Goal: Contribute content

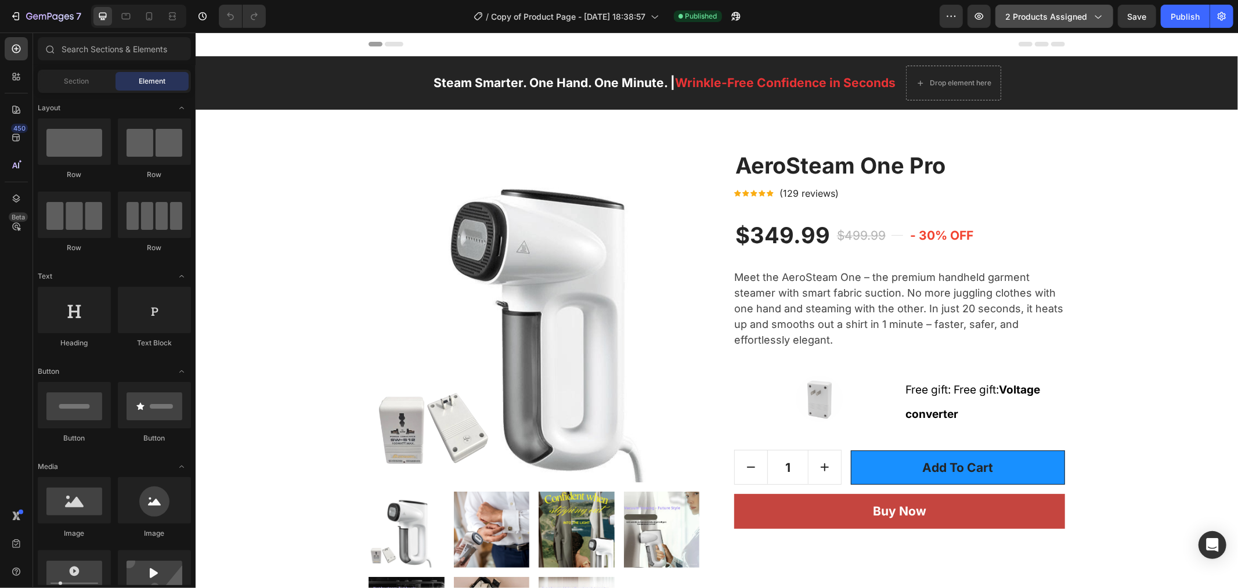
click at [1098, 12] on icon "button" at bounding box center [1097, 16] width 12 height 12
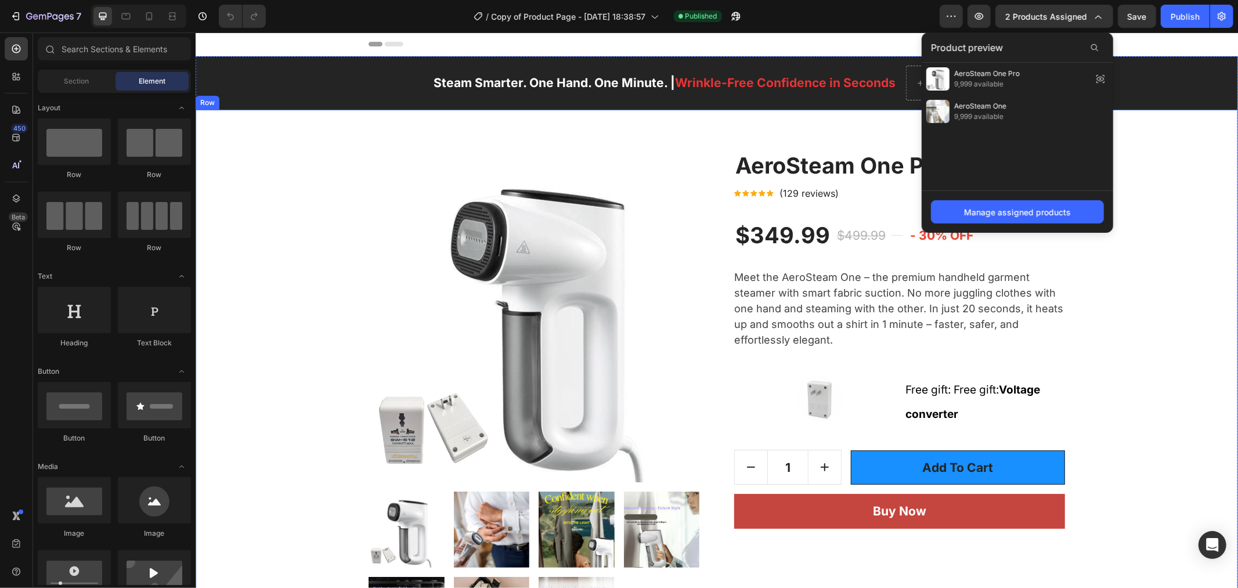
click at [1179, 222] on div "Product Images Image FREE & FAST US Shipping Text block Free delivery and retur…" at bounding box center [716, 499] width 1025 height 696
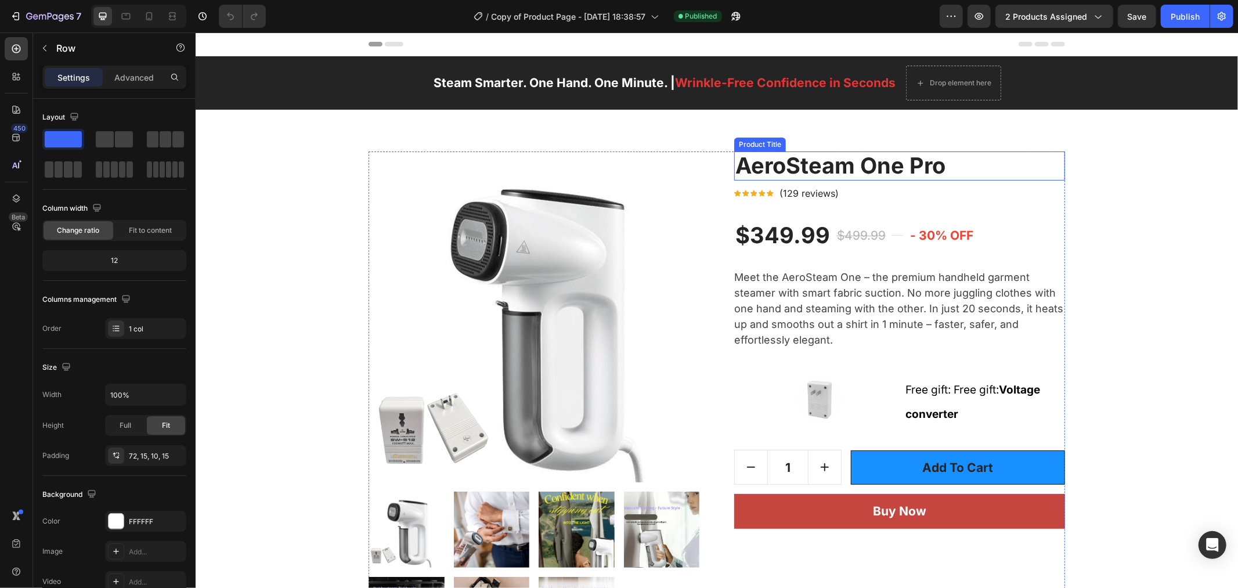
click at [822, 174] on h2 "AeroSteam One Pro" at bounding box center [898, 165] width 331 height 29
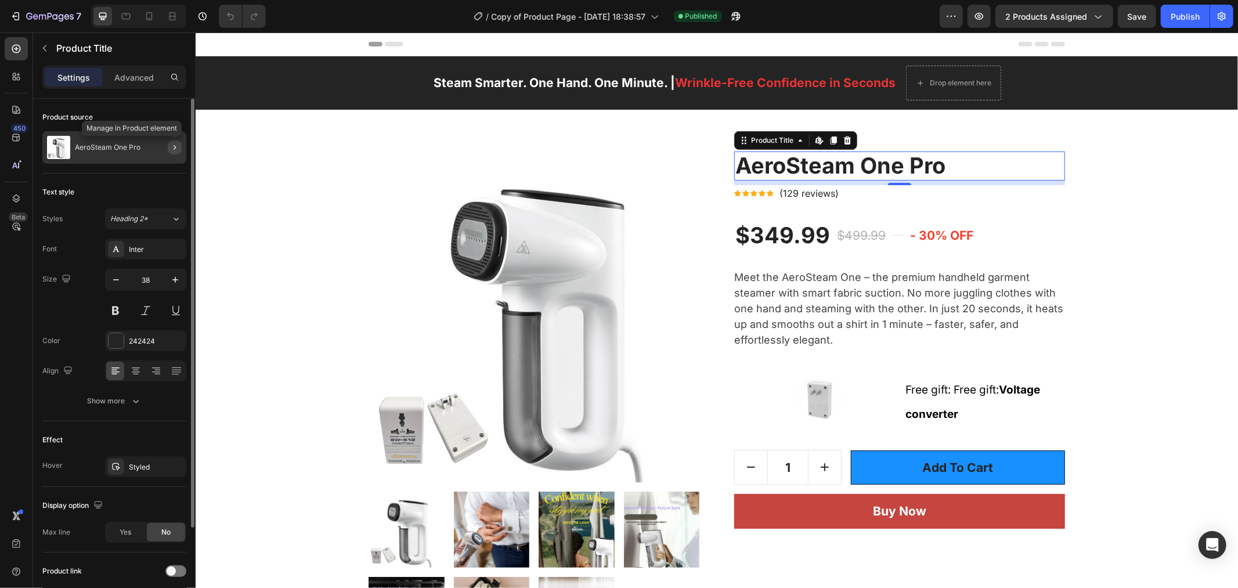
click at [174, 146] on icon "button" at bounding box center [174, 147] width 9 height 9
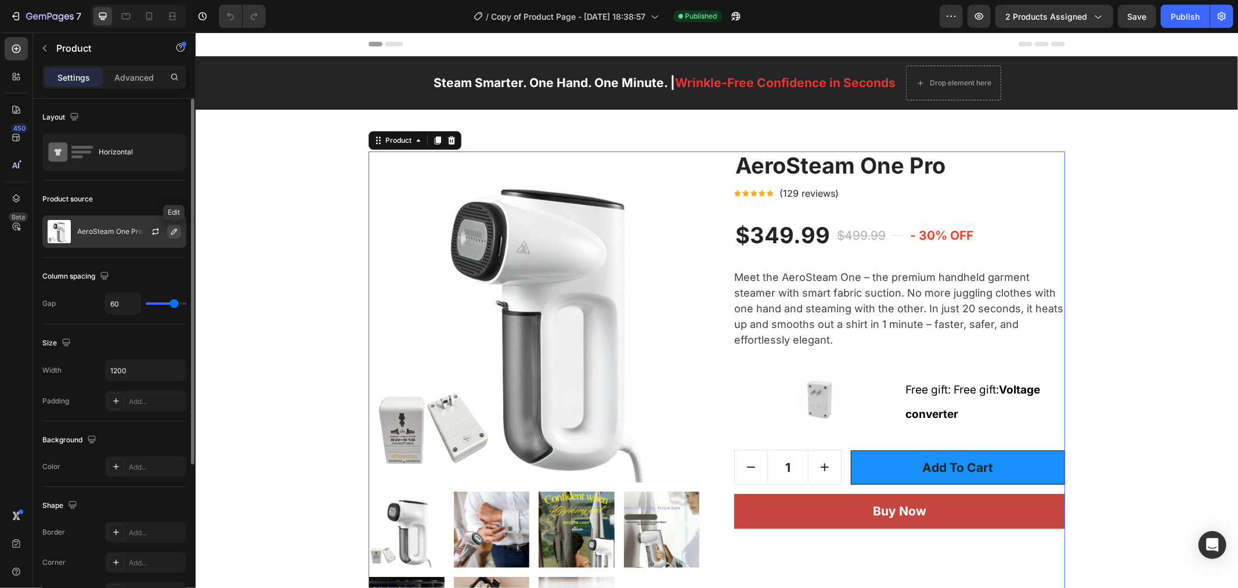
click at [177, 232] on icon "button" at bounding box center [173, 231] width 9 height 9
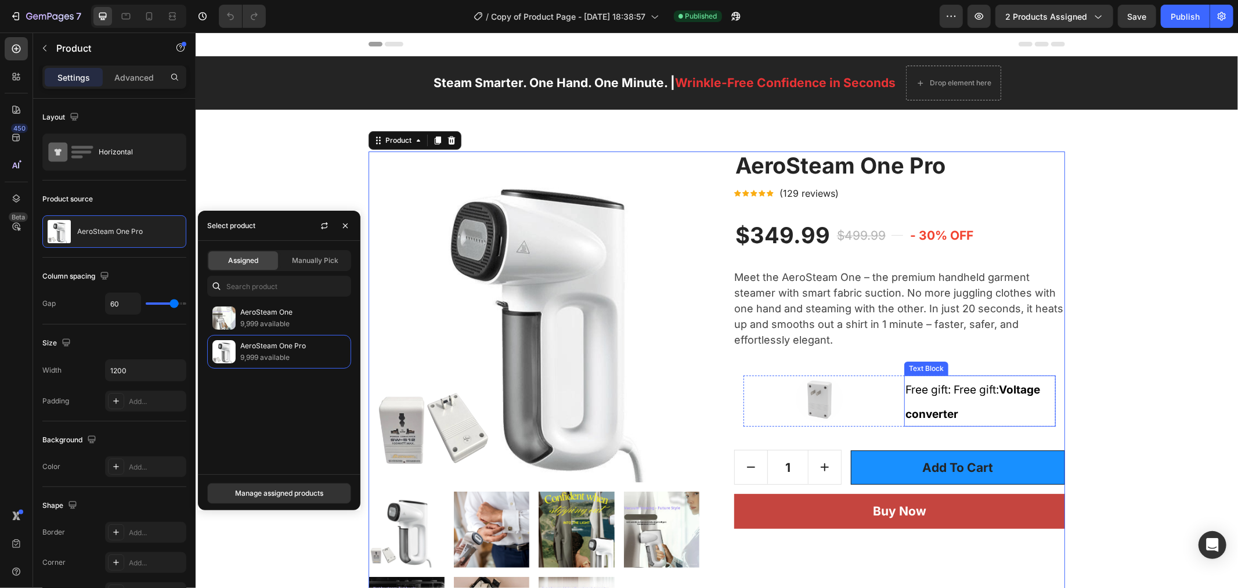
click at [976, 413] on p "Free gift: Free gift: Voltage converter" at bounding box center [978, 400] width 149 height 49
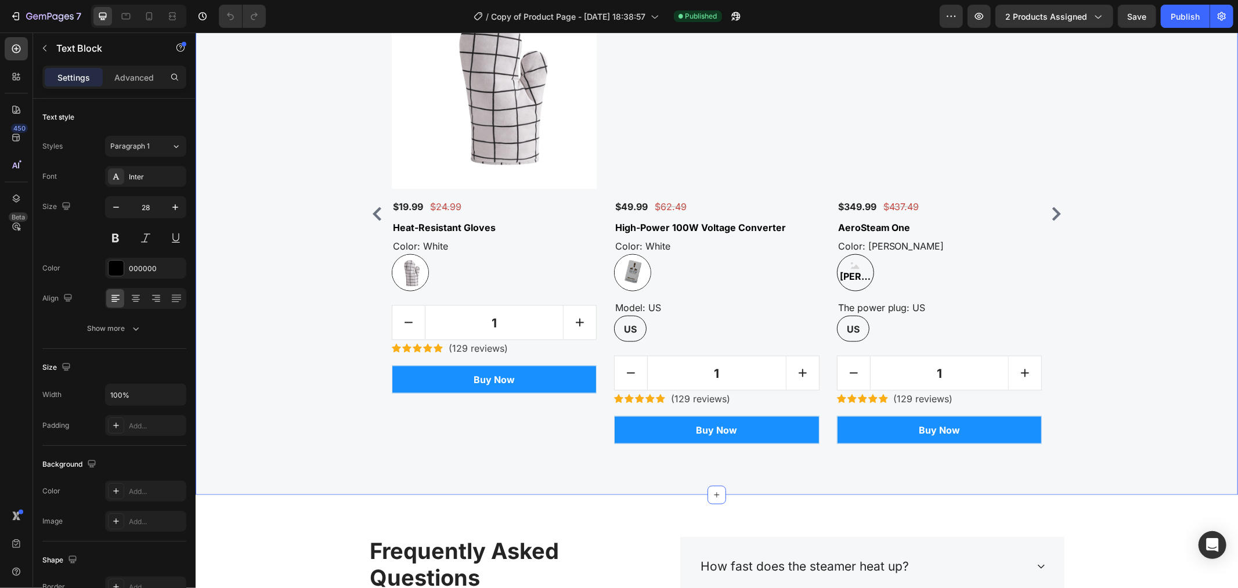
scroll to position [4362, 0]
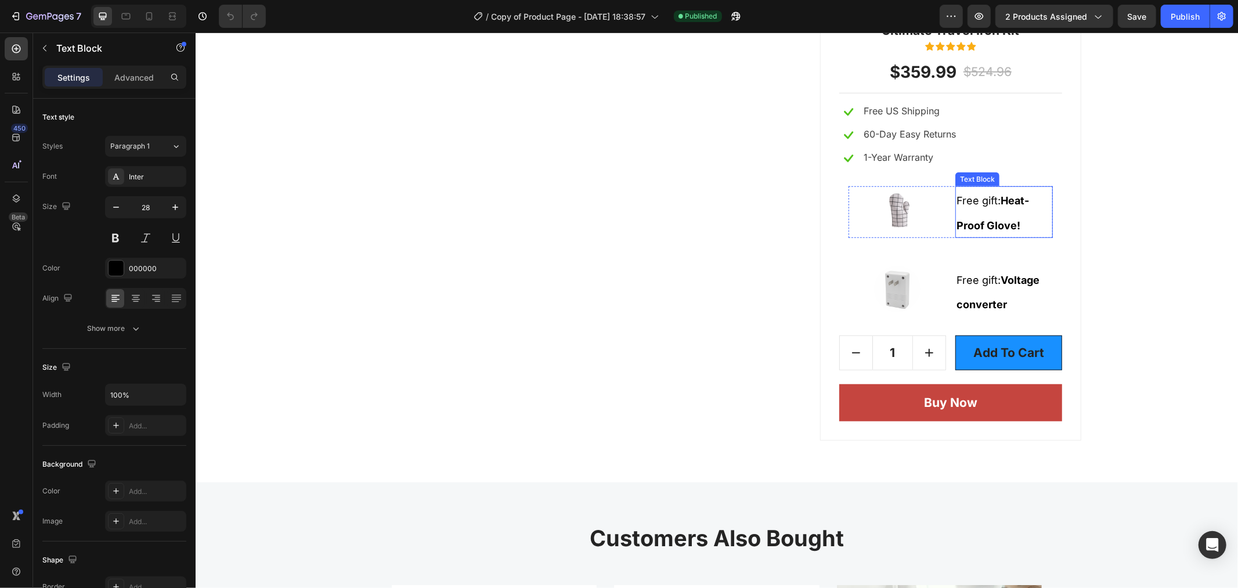
click at [1015, 227] on p "Free gift: Heat-Proof Glove!" at bounding box center [1003, 211] width 95 height 49
click at [1020, 223] on p "Free gift: Heat-Proof Glove!" at bounding box center [1003, 211] width 95 height 49
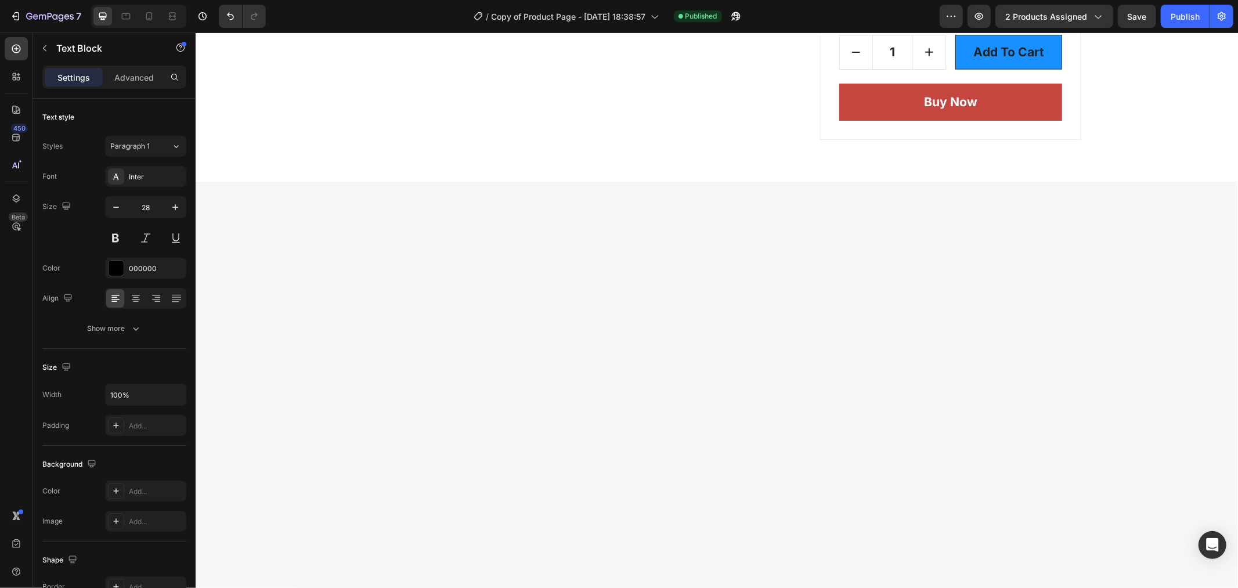
scroll to position [4211, 0]
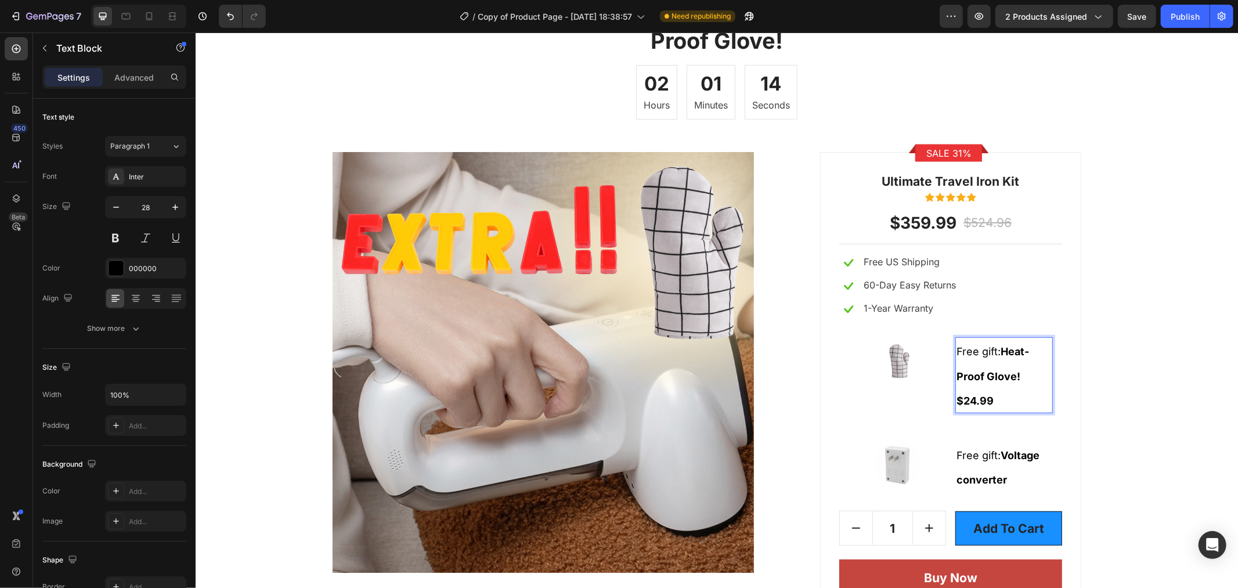
click at [1001, 392] on p "Free gift: Heat-Proof Glove! $24.99" at bounding box center [1003, 375] width 95 height 74
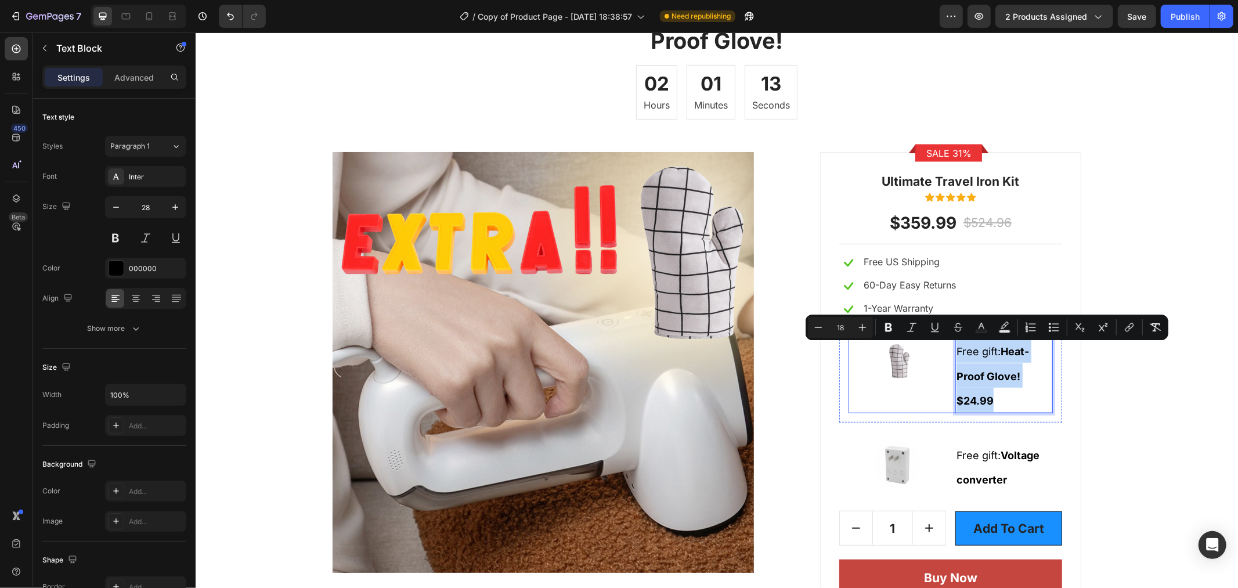
drag, startPoint x: 997, startPoint y: 396, endPoint x: 944, endPoint y: 349, distance: 70.7
click at [944, 349] on div "Image Free gift: Heat-Proof Glove! $24.99 Text Block 0 Row" at bounding box center [950, 375] width 204 height 76
click at [814, 325] on icon "Editor contextual toolbar" at bounding box center [818, 327] width 12 height 12
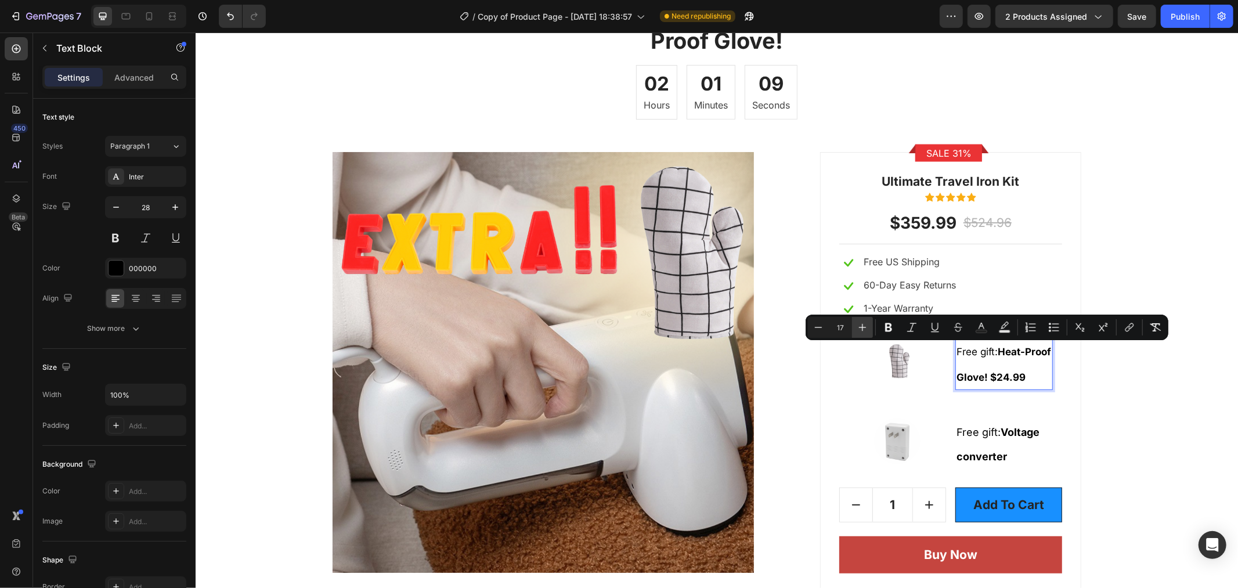
click at [856, 330] on icon "Editor contextual toolbar" at bounding box center [862, 327] width 12 height 12
type input "18"
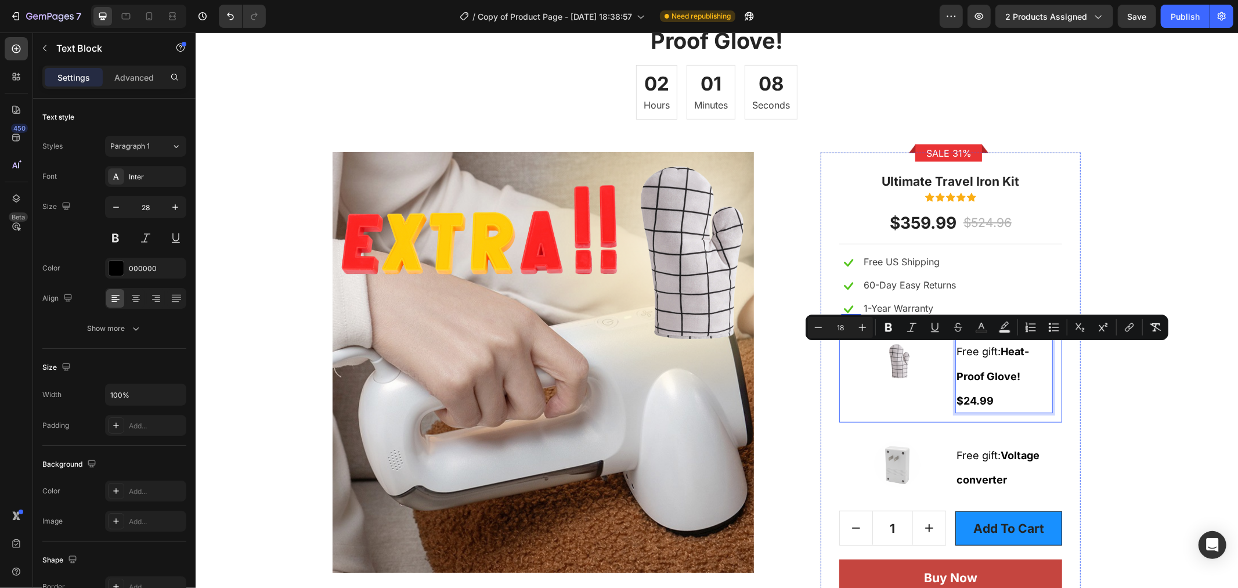
click at [1084, 394] on div "Sale 31% Product Badge Row Ultimate Travel Iron Kit Text block Icon Icon Icon I…" at bounding box center [949, 383] width 301 height 464
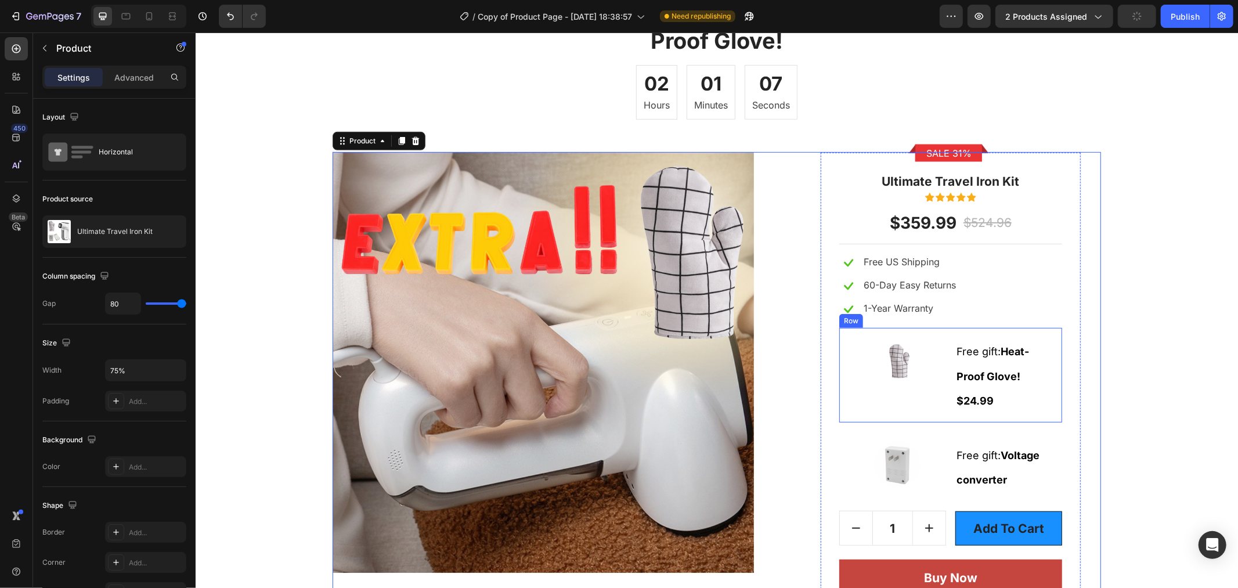
click at [1051, 387] on div "Image Free gift: Heat-Proof Glove! $24.99 Text Block Row Row" at bounding box center [949, 374] width 223 height 95
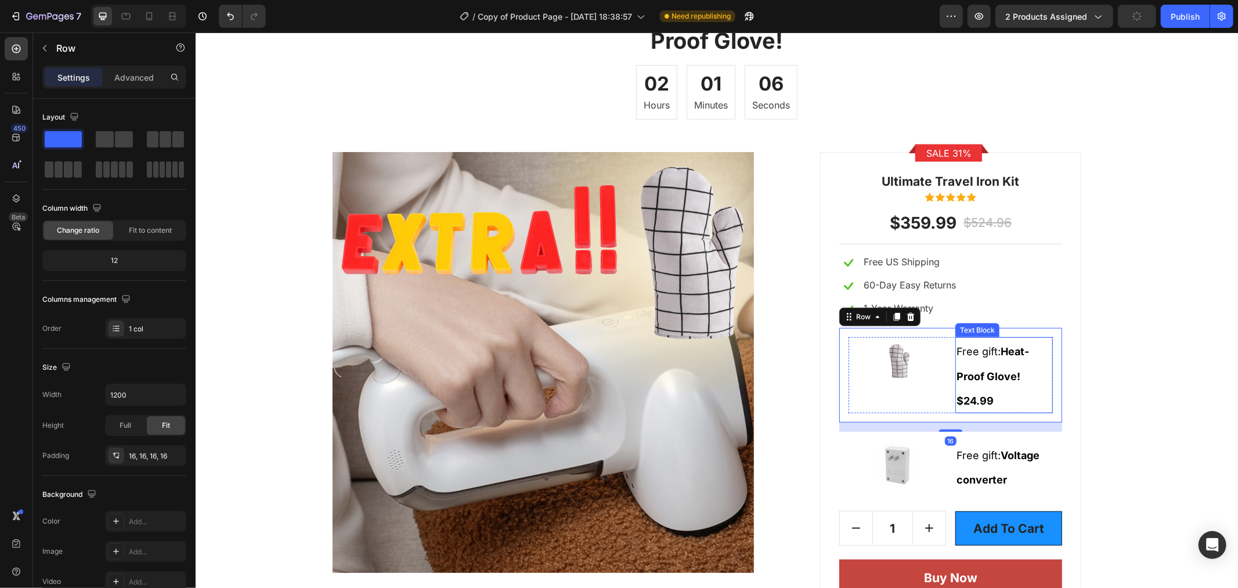
click at [992, 377] on strong "Heat-Proof Glove! $24.99" at bounding box center [992, 375] width 73 height 61
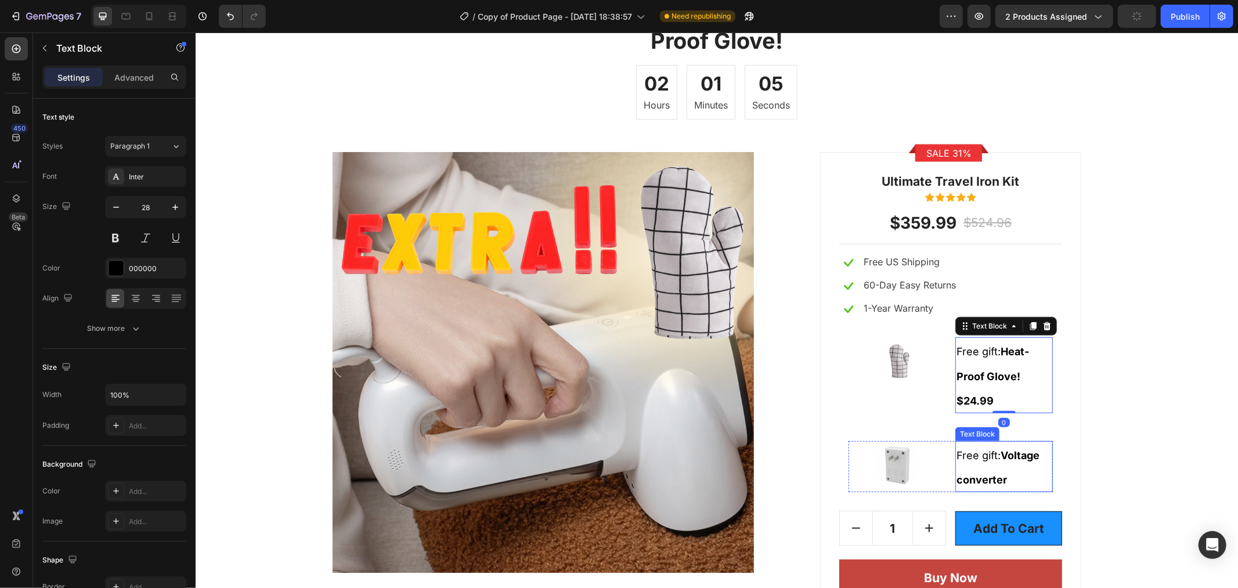
click at [1000, 477] on p "Free gift: Voltage converter" at bounding box center [1003, 466] width 95 height 49
click at [1019, 369] on p "Free gift: Heat-Proof Glove! $24.99" at bounding box center [1003, 375] width 95 height 74
click at [1023, 374] on p "Free gift: Heat-Proof Glove! $24.99" at bounding box center [1003, 375] width 95 height 74
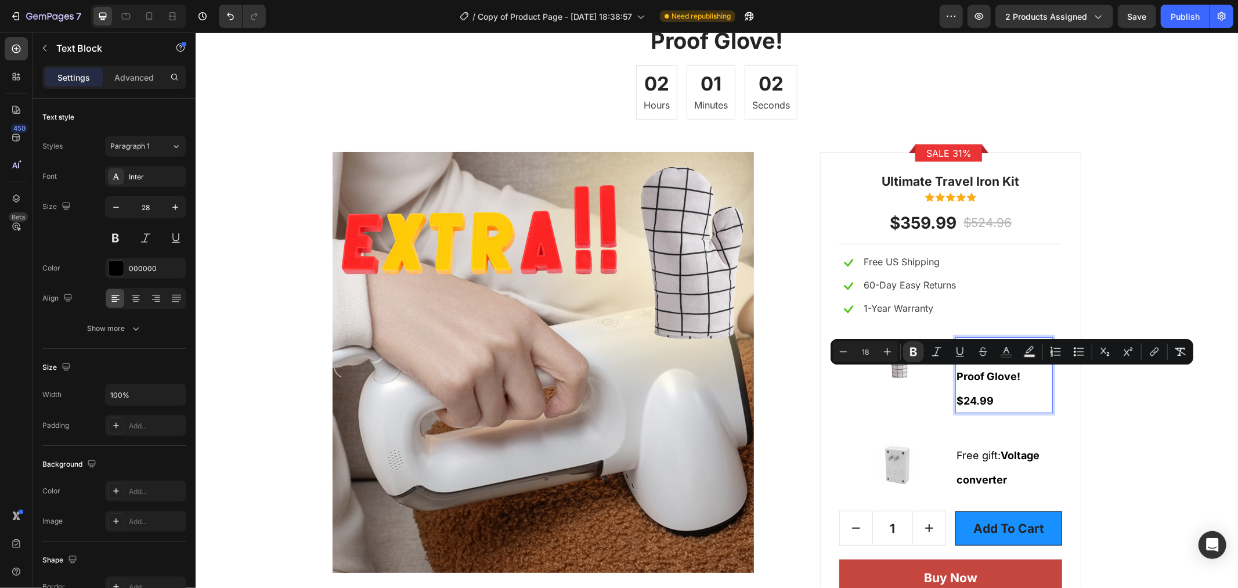
click at [1013, 375] on p "Free gift: Heat-Proof Glove! $24.99" at bounding box center [1003, 375] width 95 height 74
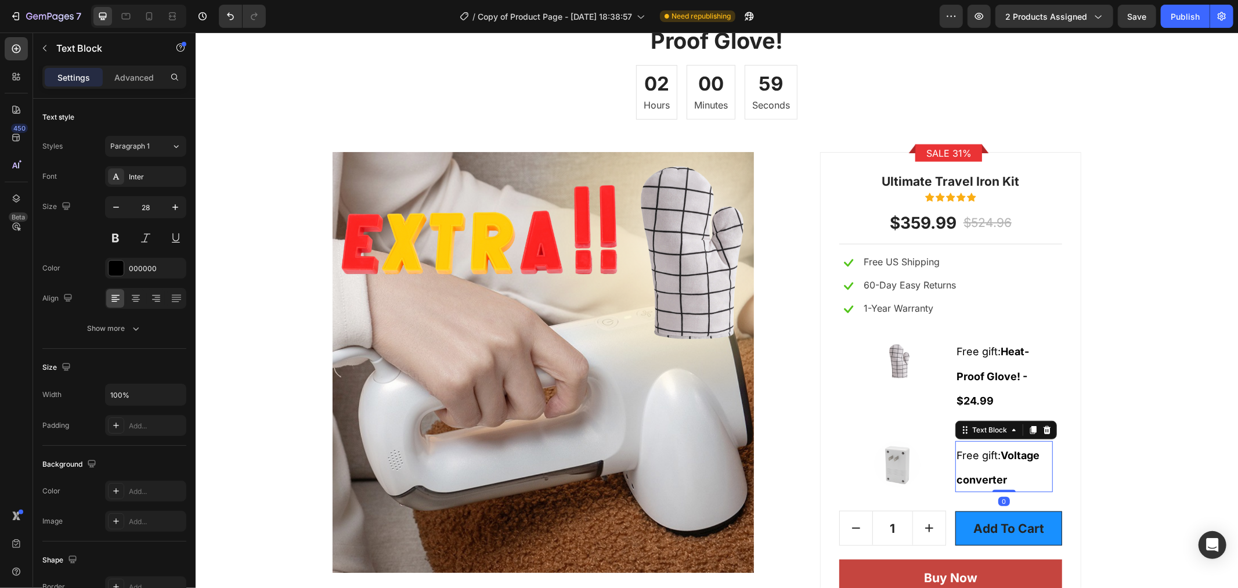
click at [1013, 483] on p "Free gift: Voltage converter" at bounding box center [1003, 466] width 95 height 49
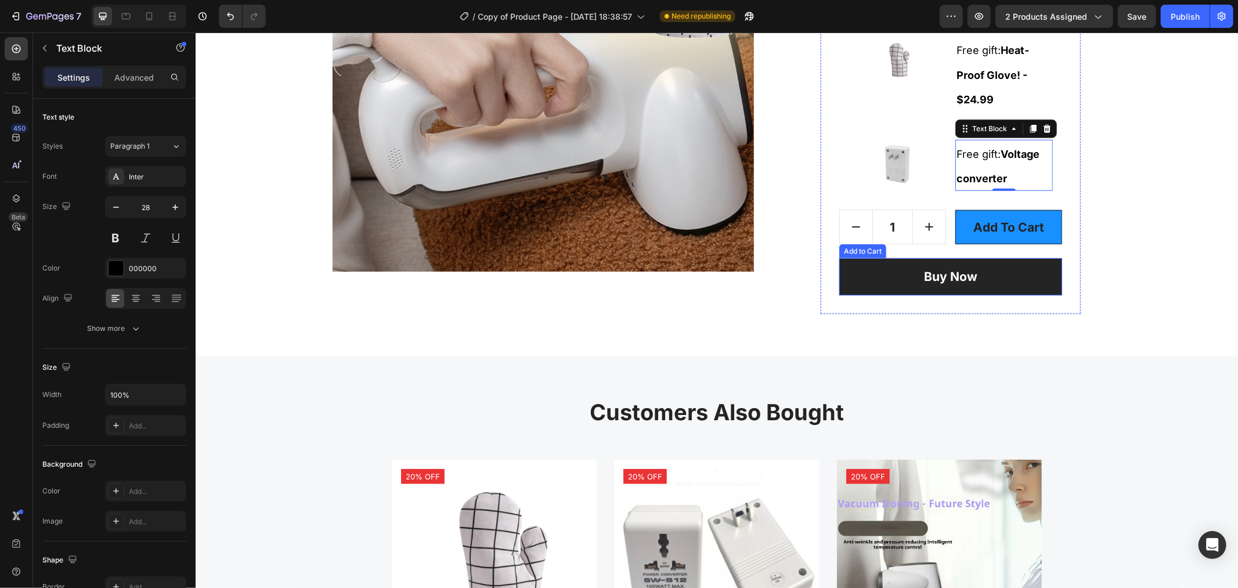
scroll to position [4362, 0]
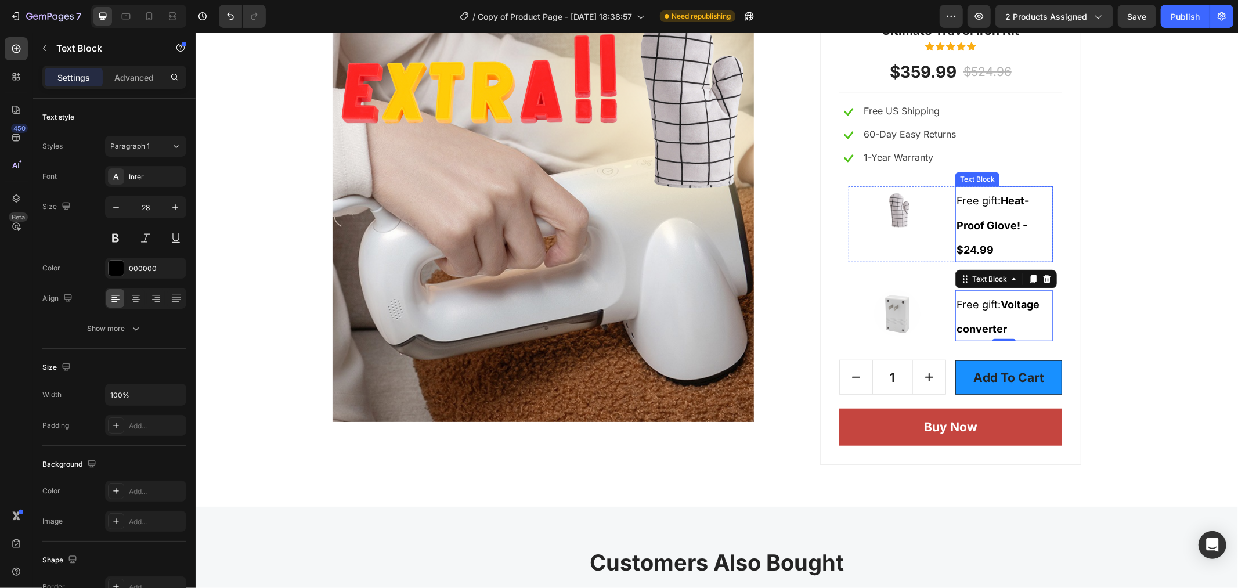
click at [961, 247] on strong "Heat-Proof Glove! - $24.99" at bounding box center [992, 224] width 73 height 61
click at [963, 242] on strong "Heat-Proof Glove! - $24.99" at bounding box center [992, 224] width 73 height 61
click at [1009, 334] on p "Free gift: Voltage converter" at bounding box center [1003, 315] width 95 height 49
click at [1008, 326] on p "Free gift: Voltage converter" at bounding box center [1003, 315] width 95 height 49
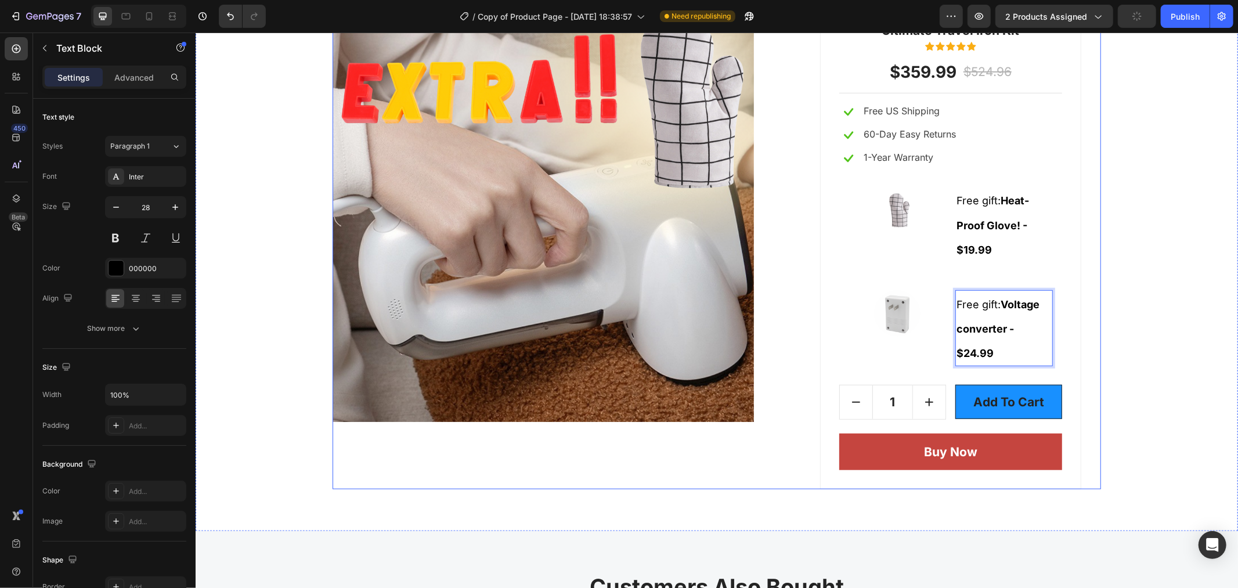
click at [1073, 323] on div "Sale 31% Product Badge Row Ultimate Travel Iron Kit Text block Icon Icon Icon I…" at bounding box center [949, 245] width 301 height 489
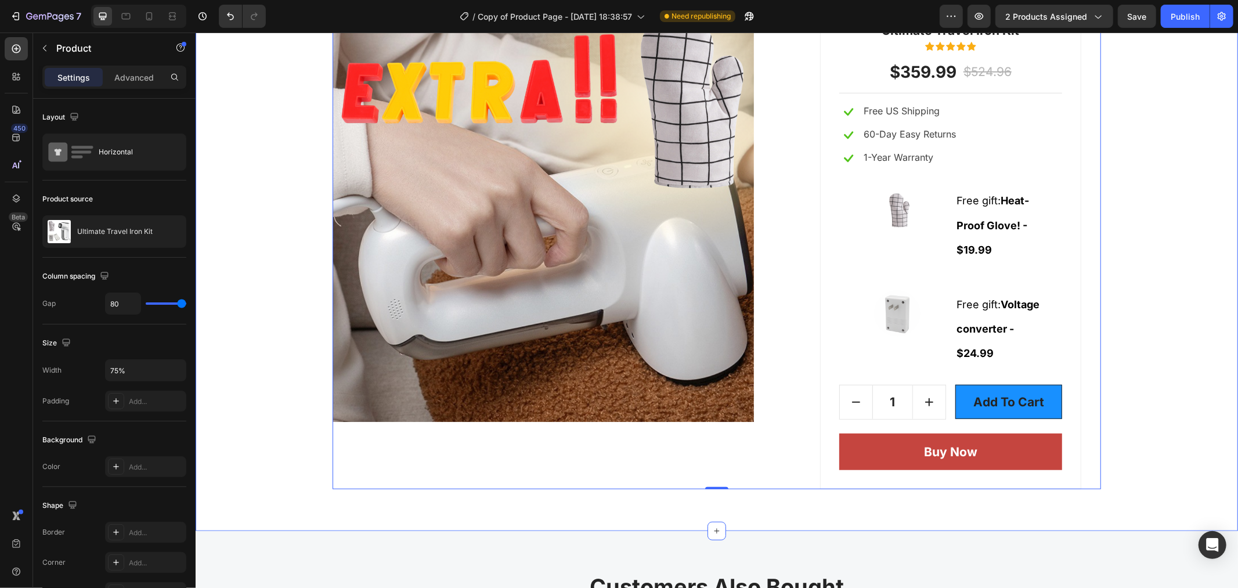
click at [1142, 279] on div "👉 Don’t miss out – Add to Cart now and get your FREE Heat-Proof Glove! Heading …" at bounding box center [716, 168] width 1025 height 639
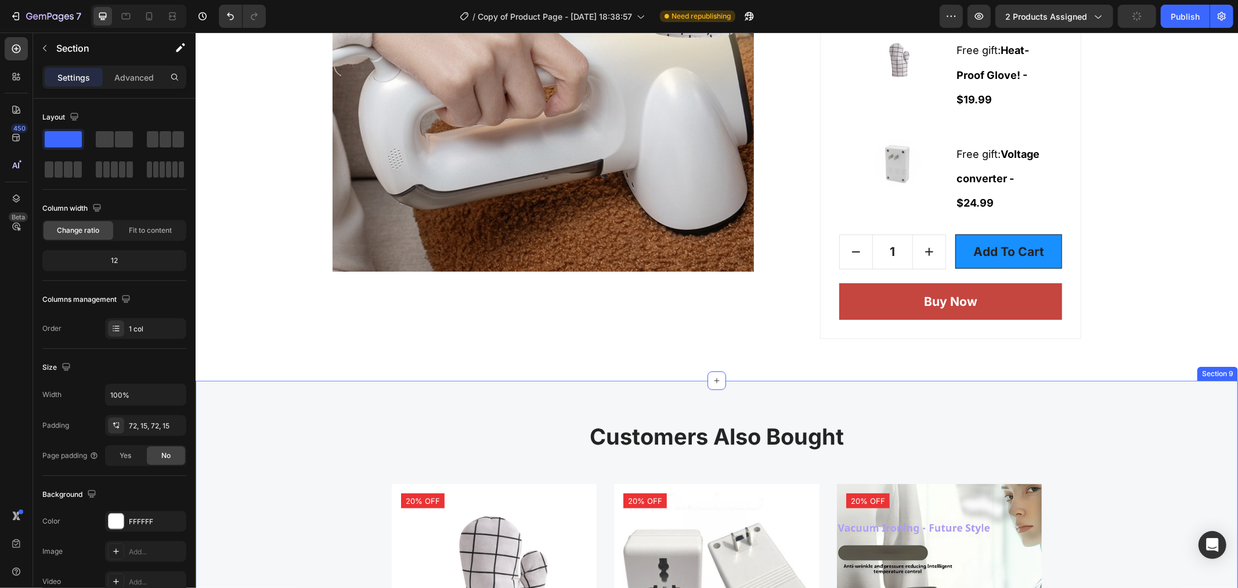
scroll to position [4662, 0]
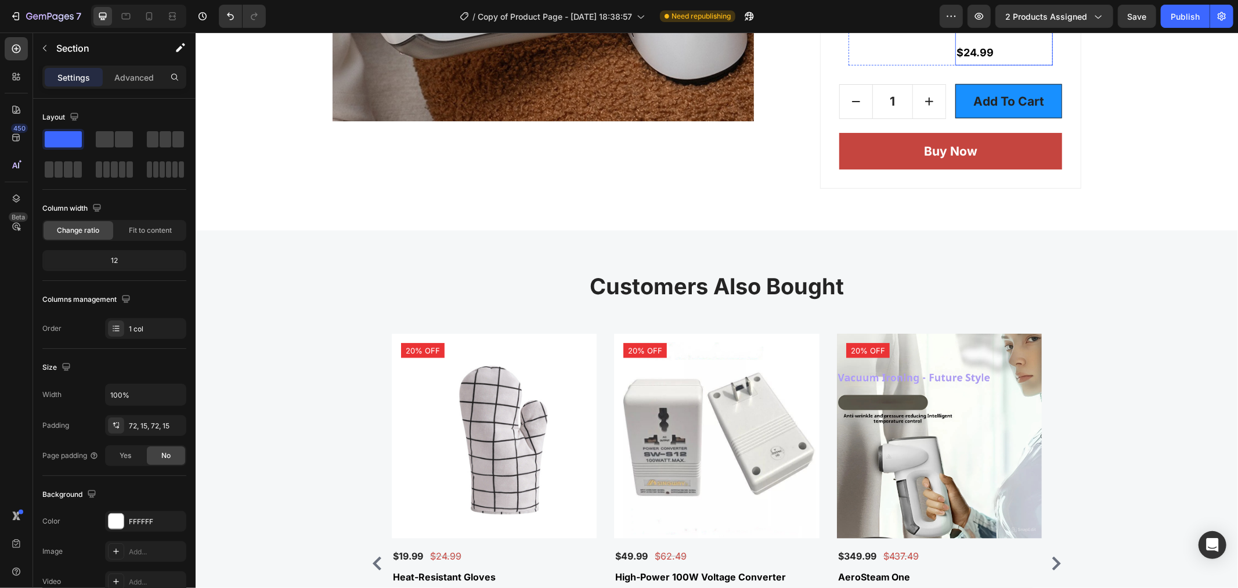
click at [976, 49] on strong "Voltage converter - $24.99" at bounding box center [997, 27] width 83 height 61
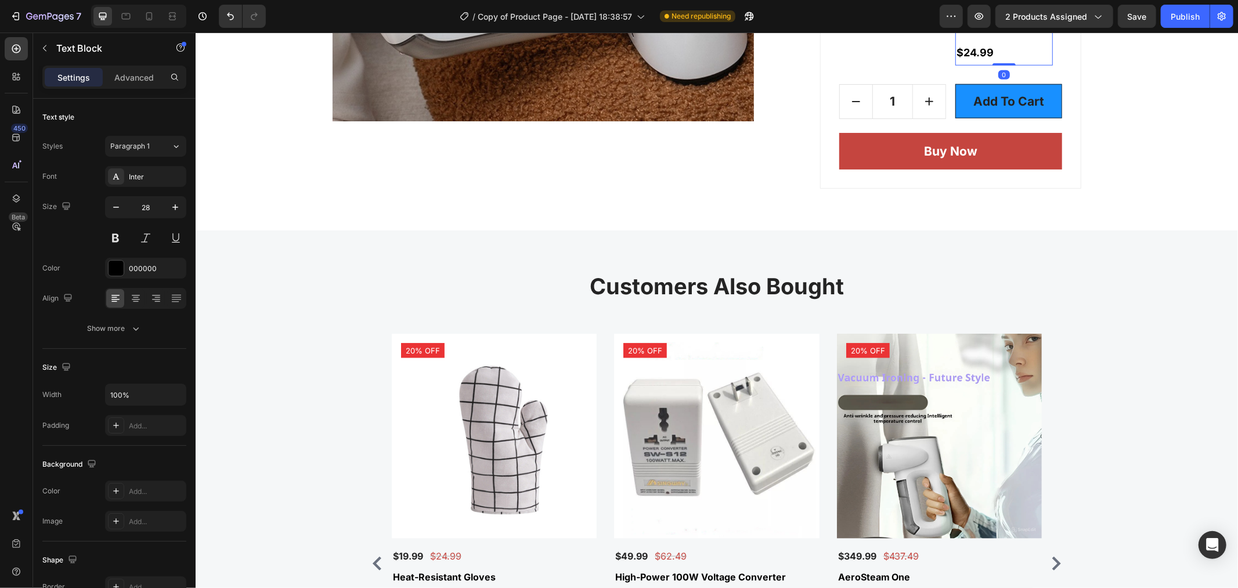
click at [961, 49] on strong "Voltage converter - $24.99" at bounding box center [997, 27] width 83 height 61
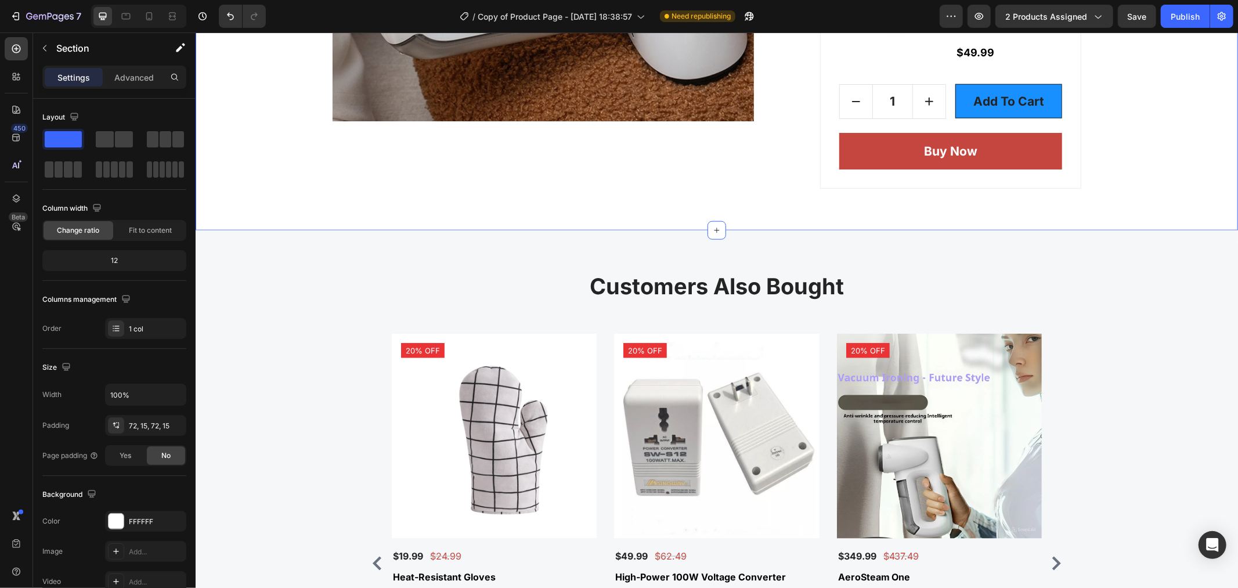
scroll to position [4512, 0]
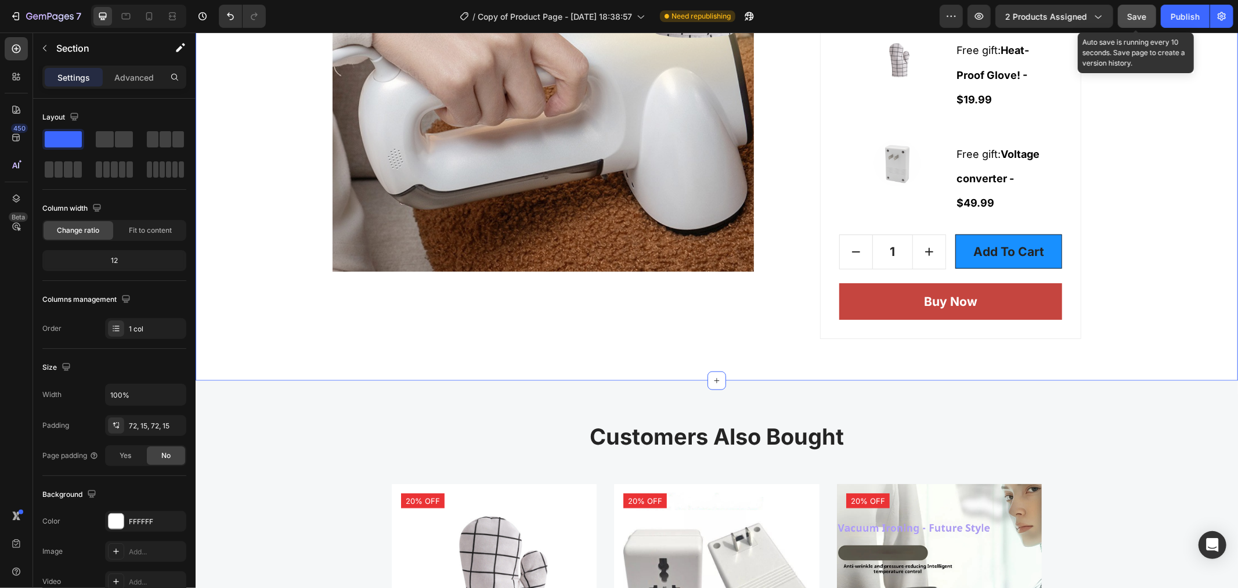
click at [1139, 21] on div "Save" at bounding box center [1136, 16] width 19 height 12
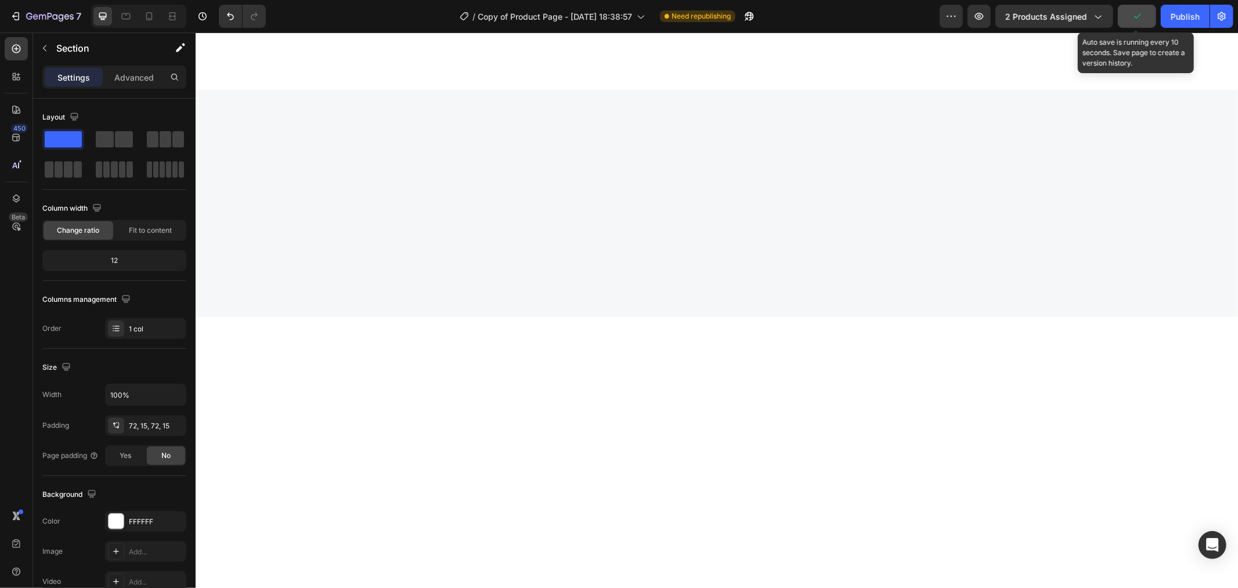
scroll to position [0, 0]
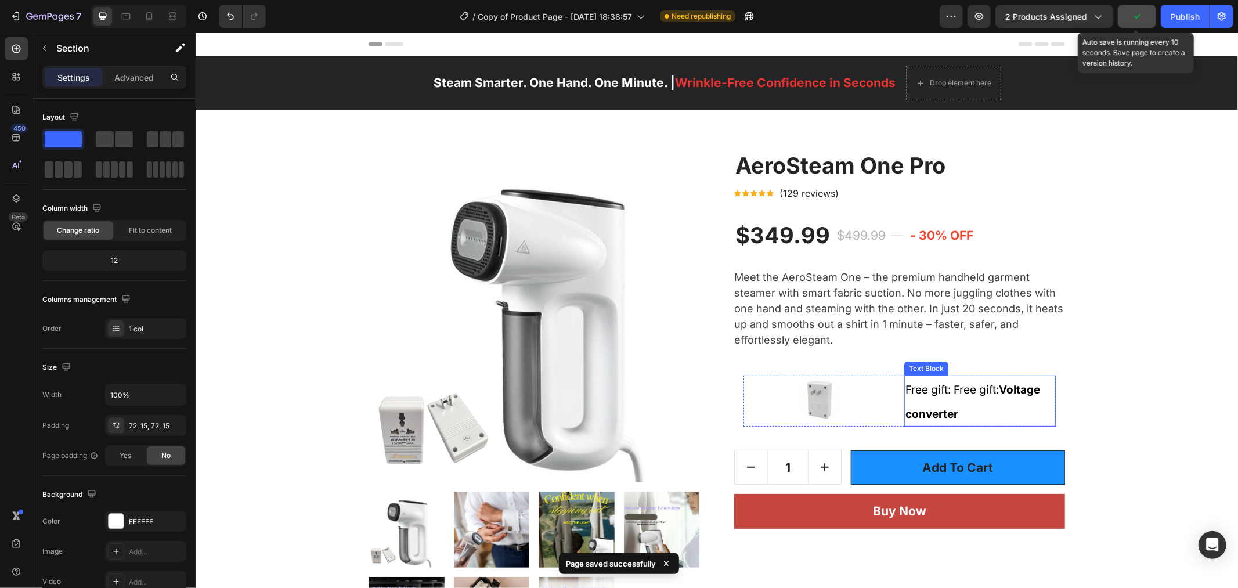
click at [953, 410] on p "Free gift: Free gift: Voltage converter" at bounding box center [978, 400] width 149 height 49
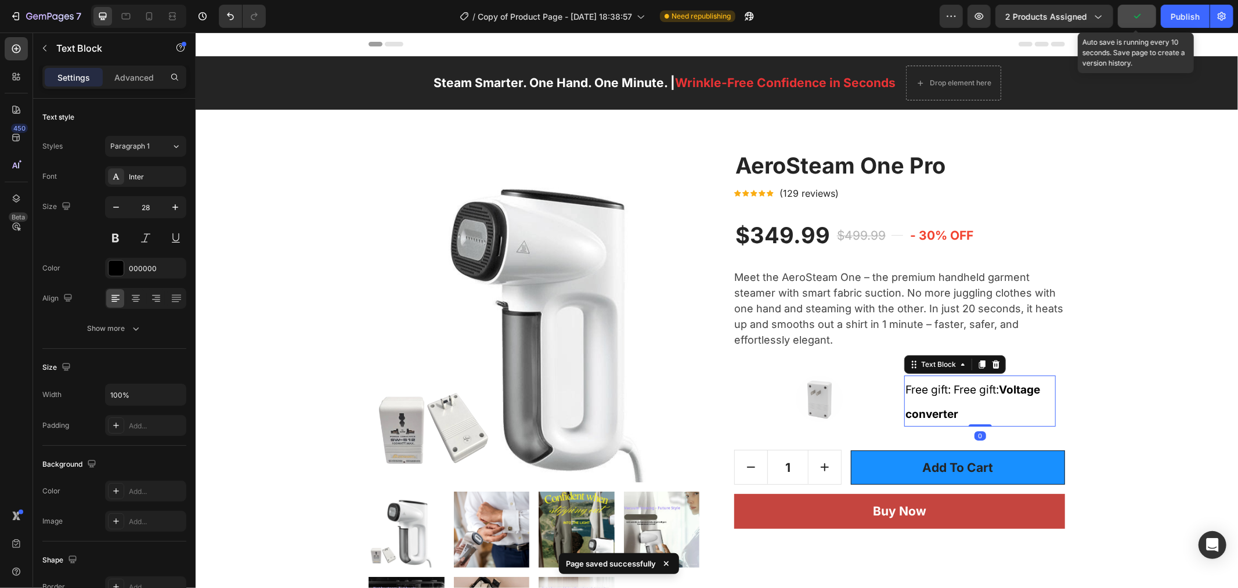
click at [963, 410] on p "Free gift: Free gift: Voltage converter" at bounding box center [978, 400] width 149 height 49
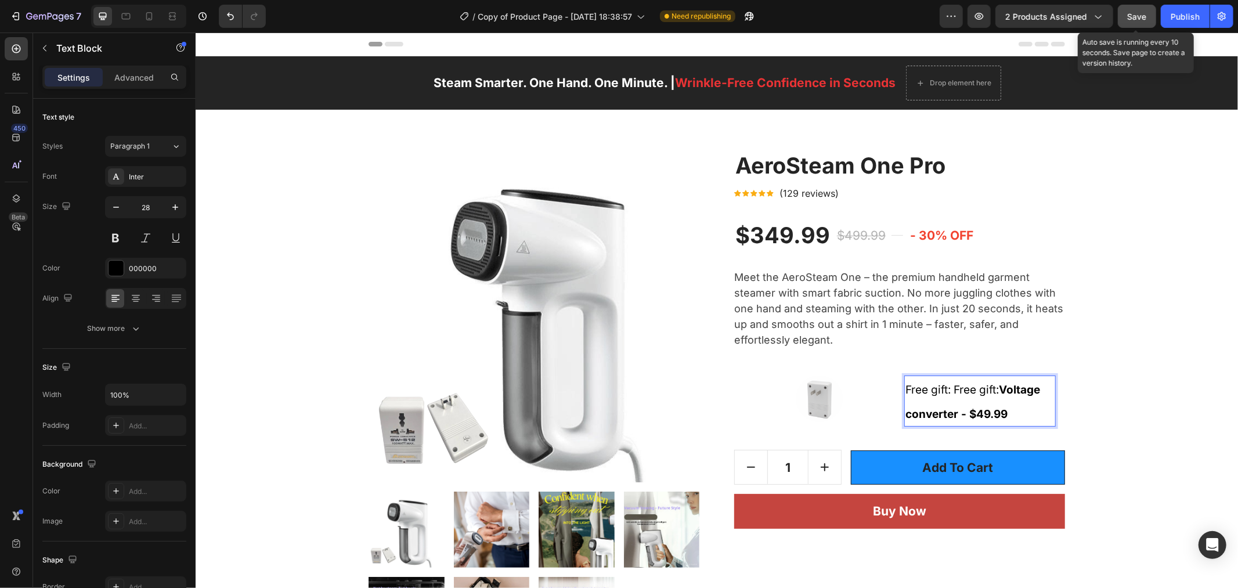
click at [1137, 10] on div "Save" at bounding box center [1136, 16] width 19 height 12
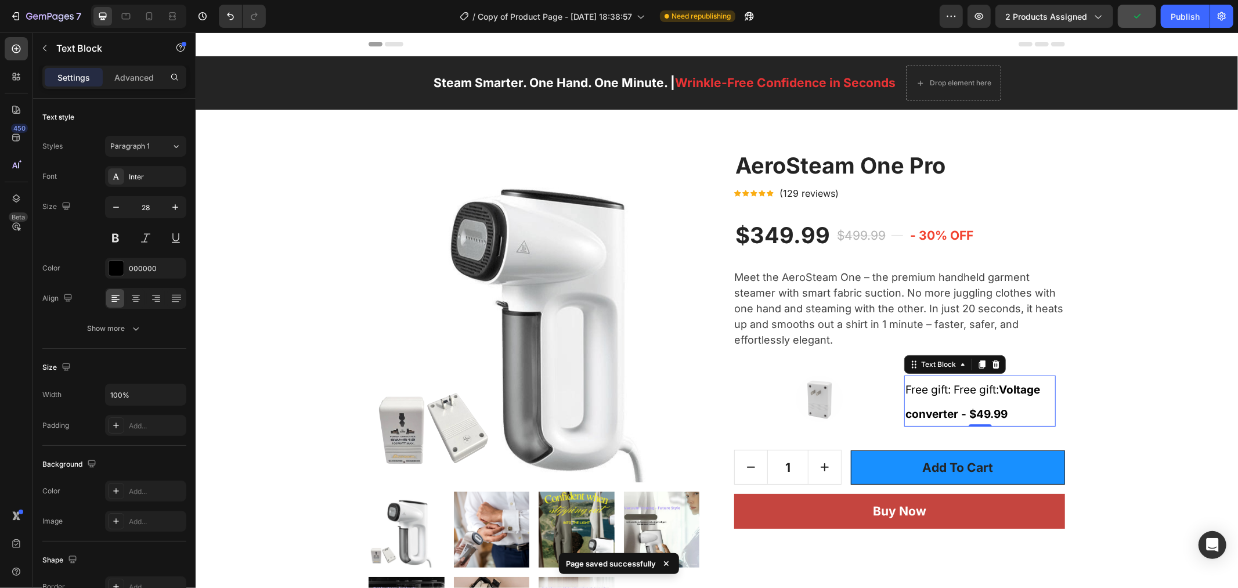
click at [946, 392] on span "Free gift: Free gift: Voltage converter - $49.99" at bounding box center [971, 401] width 135 height 38
click at [993, 395] on span "Free gift: Free gift: Voltage converter - $49.99" at bounding box center [971, 401] width 135 height 38
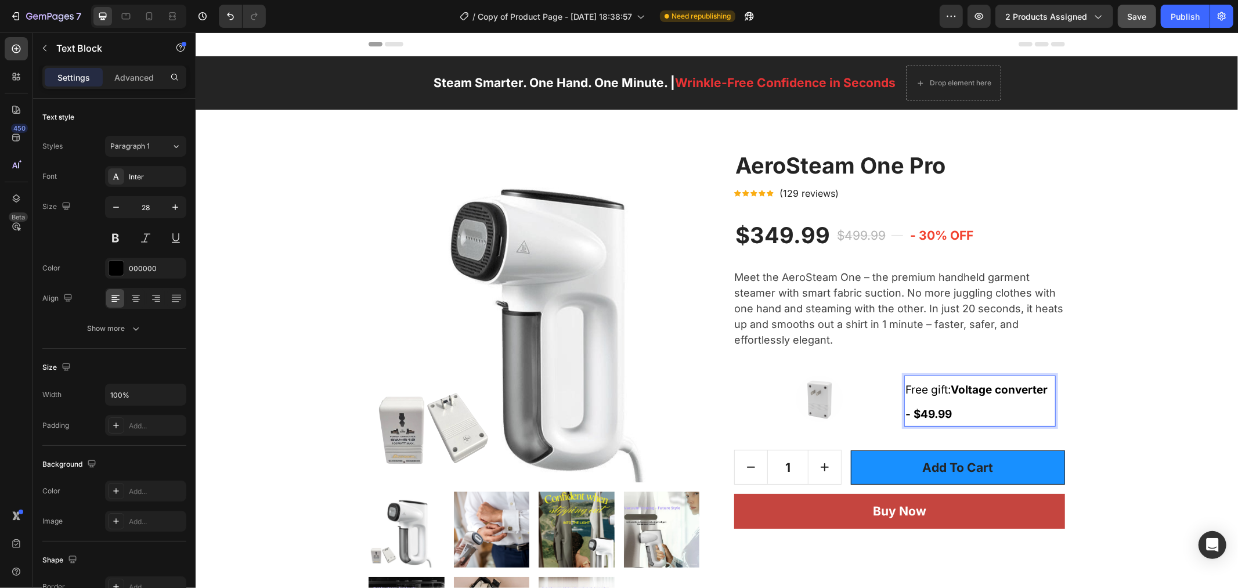
click at [976, 414] on p "Free gift: Voltage converter - $49.99" at bounding box center [978, 400] width 149 height 49
drag, startPoint x: 1141, startPoint y: 16, endPoint x: 963, endPoint y: 62, distance: 183.5
click at [1141, 16] on span "Save" at bounding box center [1136, 17] width 19 height 10
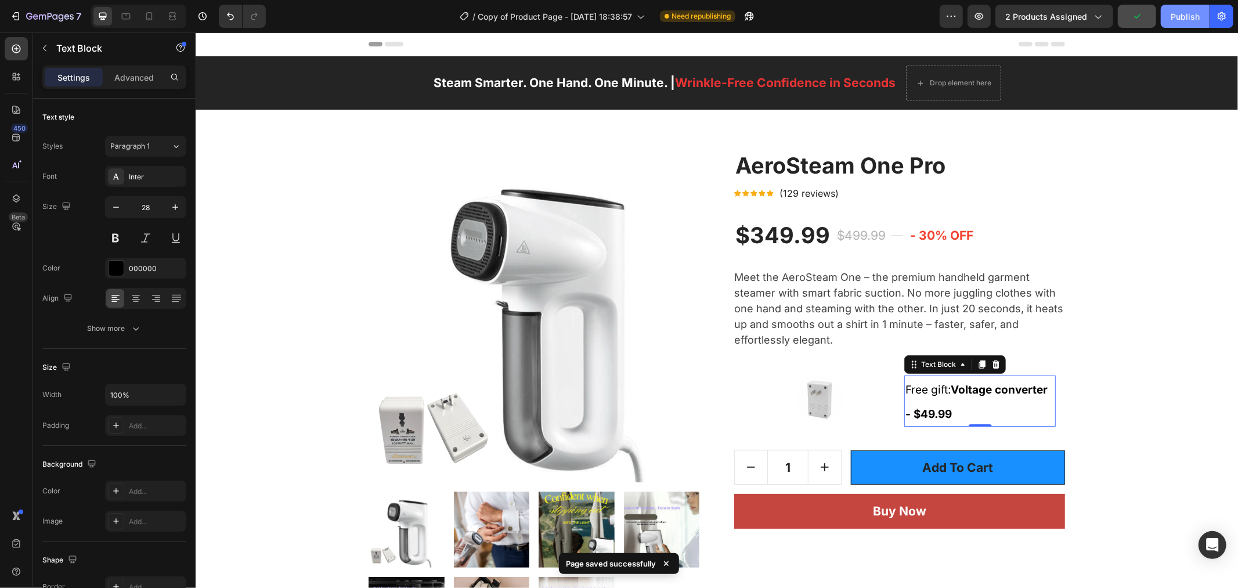
click at [1186, 16] on div "Publish" at bounding box center [1184, 16] width 29 height 12
